Goal: Task Accomplishment & Management: Use online tool/utility

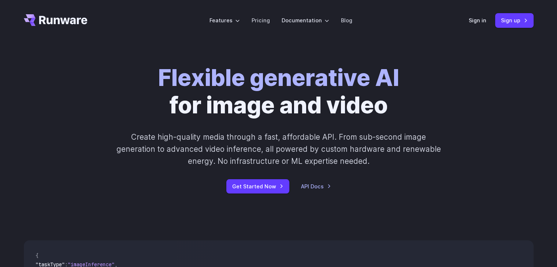
click at [487, 25] on div "Sign in Sign up" at bounding box center [501, 20] width 65 height 14
click at [485, 22] on link "Sign in" at bounding box center [478, 20] width 18 height 8
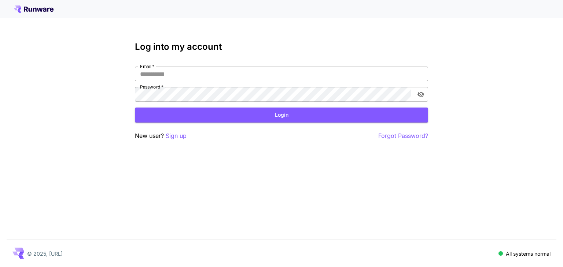
click at [196, 78] on input "Email   *" at bounding box center [281, 74] width 293 height 15
type input "**********"
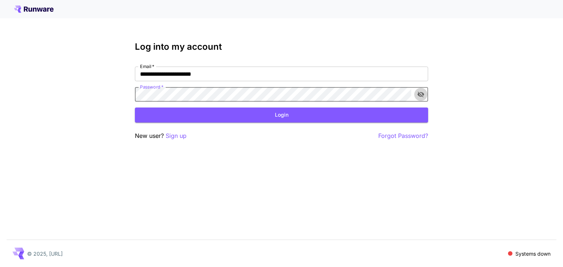
drag, startPoint x: 417, startPoint y: 95, endPoint x: 421, endPoint y: 95, distance: 4.5
click at [418, 95] on icon "toggle password visibility" at bounding box center [420, 94] width 7 height 7
drag, startPoint x: 424, startPoint y: 96, endPoint x: 415, endPoint y: 101, distance: 10.4
click at [418, 100] on button "toggle password visibility" at bounding box center [420, 94] width 13 height 13
click at [394, 116] on button "Login" at bounding box center [281, 115] width 293 height 15
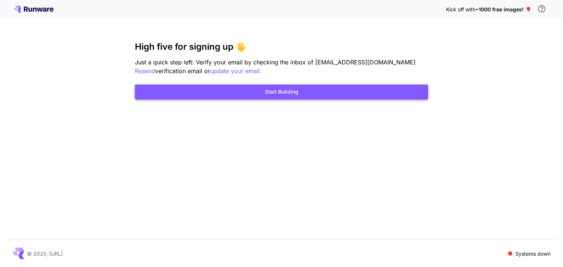
click at [350, 100] on div "Kick off with ~1000 free images! 🎈 High five for signing up 🖐️ Just a quick ste…" at bounding box center [281, 133] width 563 height 267
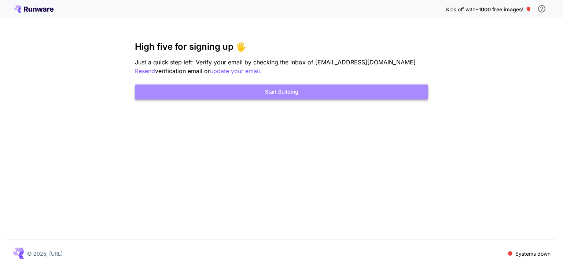
click at [351, 97] on button "Start Building" at bounding box center [281, 92] width 293 height 15
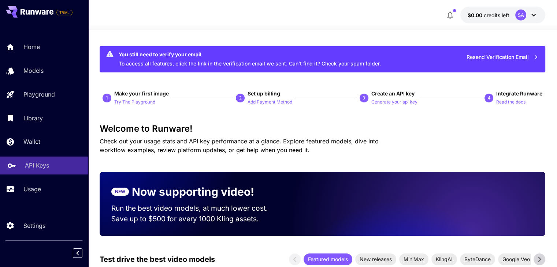
click at [43, 169] on p "API Keys" at bounding box center [37, 165] width 24 height 9
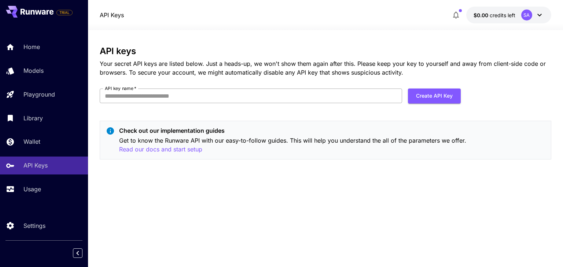
click at [191, 102] on input "API key name   *" at bounding box center [251, 96] width 302 height 15
type input "**********"
click at [450, 101] on button "Create API Key" at bounding box center [434, 96] width 53 height 15
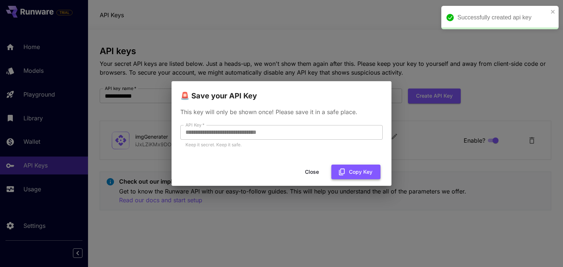
click at [358, 174] on button "Copy Key" at bounding box center [355, 172] width 49 height 15
click at [318, 174] on button "Close" at bounding box center [317, 172] width 33 height 15
